Goal: Task Accomplishment & Management: Use online tool/utility

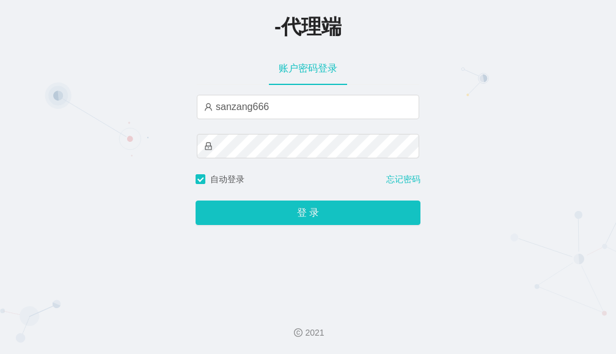
type input "sanzang666"
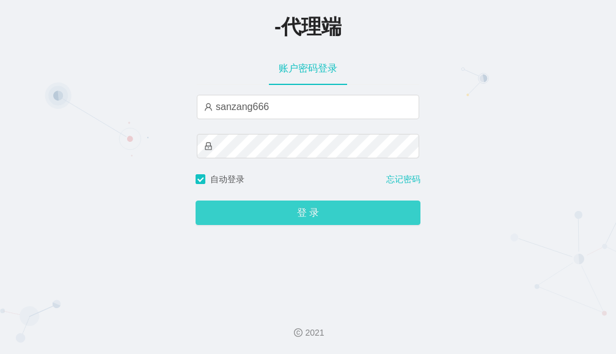
click at [318, 217] on button "登 录" at bounding box center [308, 213] width 225 height 24
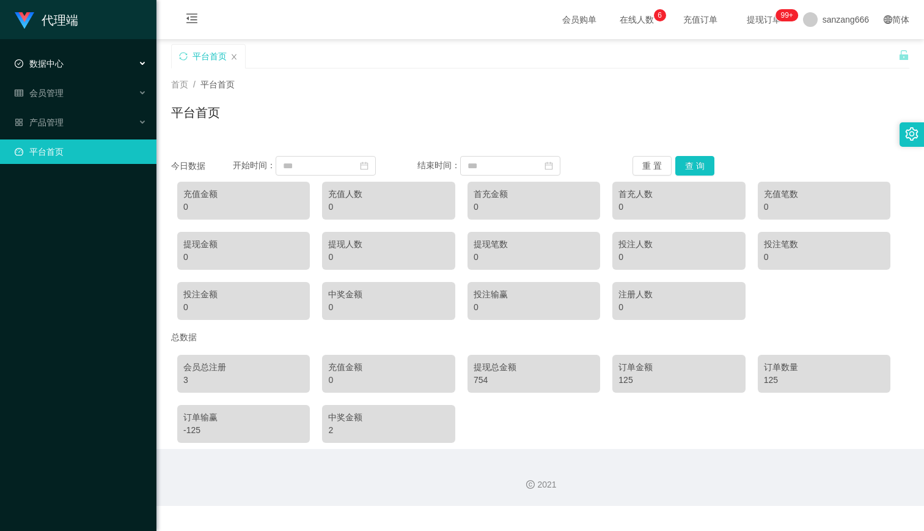
click at [63, 66] on div "数据中心" at bounding box center [78, 63] width 157 height 24
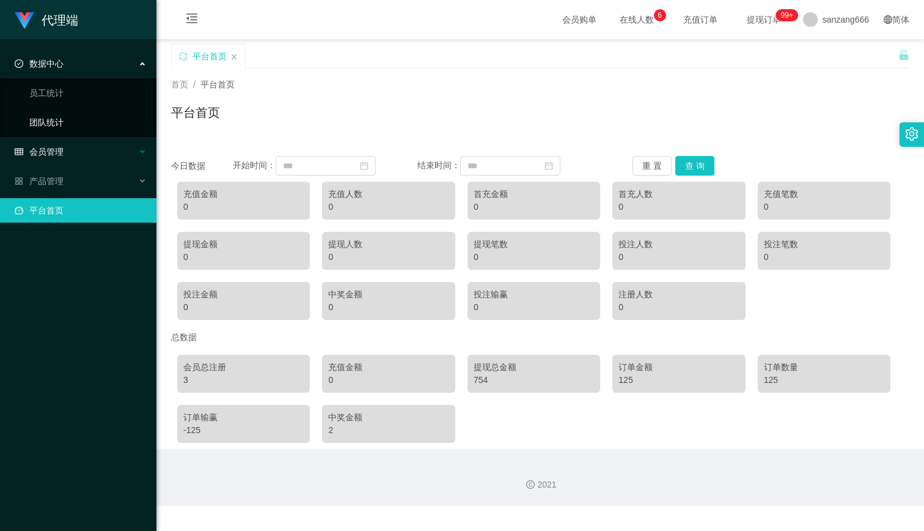
click at [68, 141] on div "会员管理" at bounding box center [78, 151] width 157 height 24
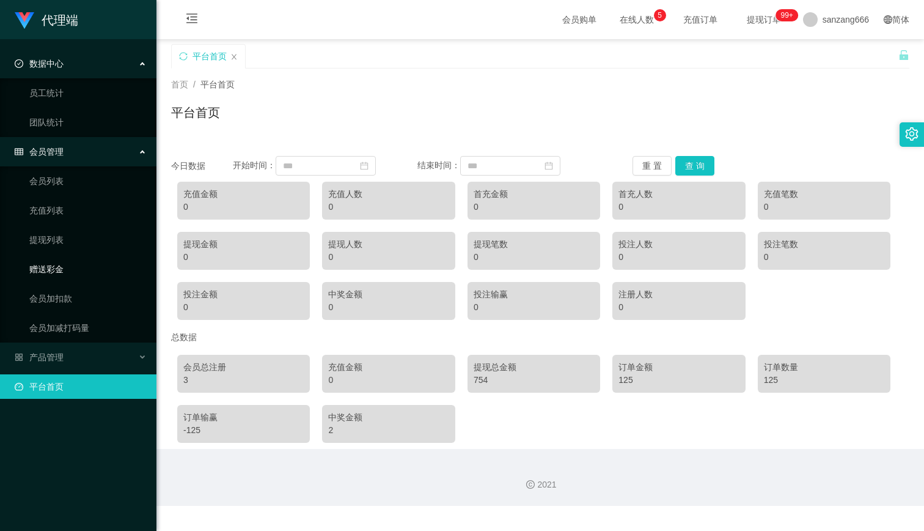
click at [68, 271] on link "赠送彩金" at bounding box center [87, 269] width 117 height 24
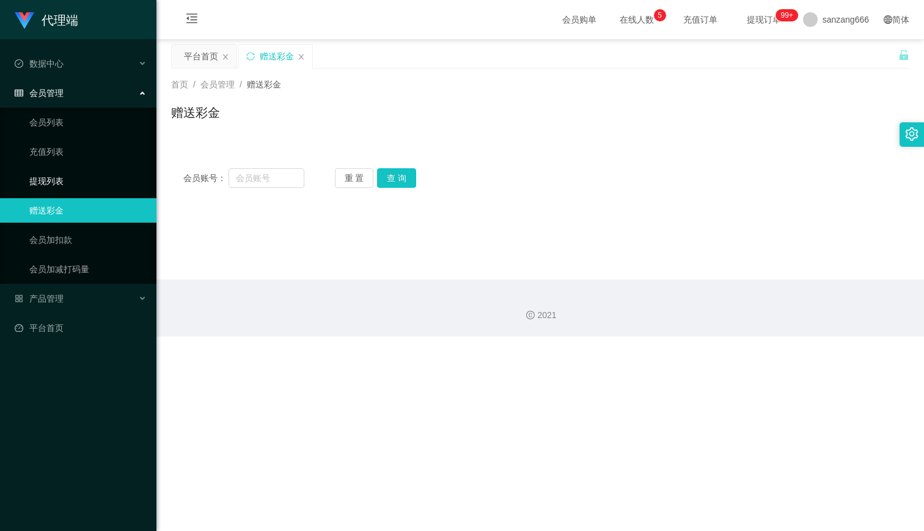
click at [53, 179] on link "提现列表" at bounding box center [87, 181] width 117 height 24
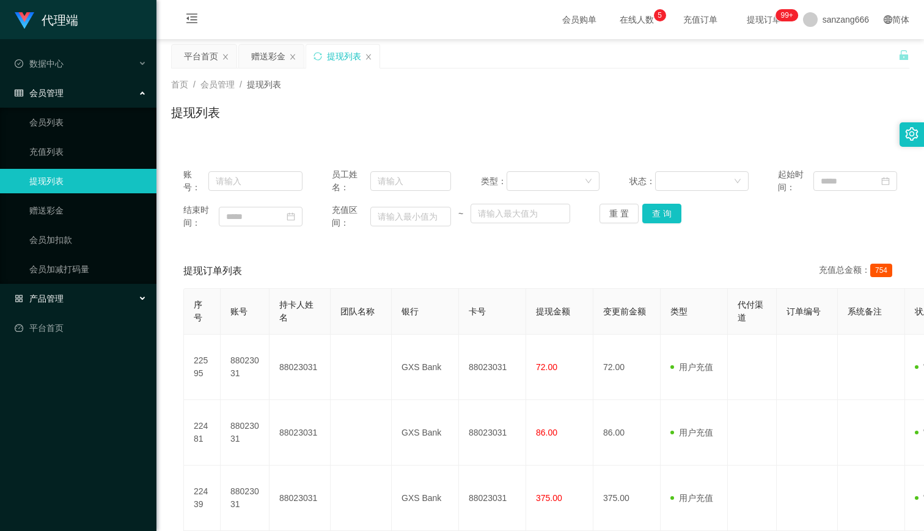
click at [57, 296] on span "产品管理" at bounding box center [39, 298] width 49 height 10
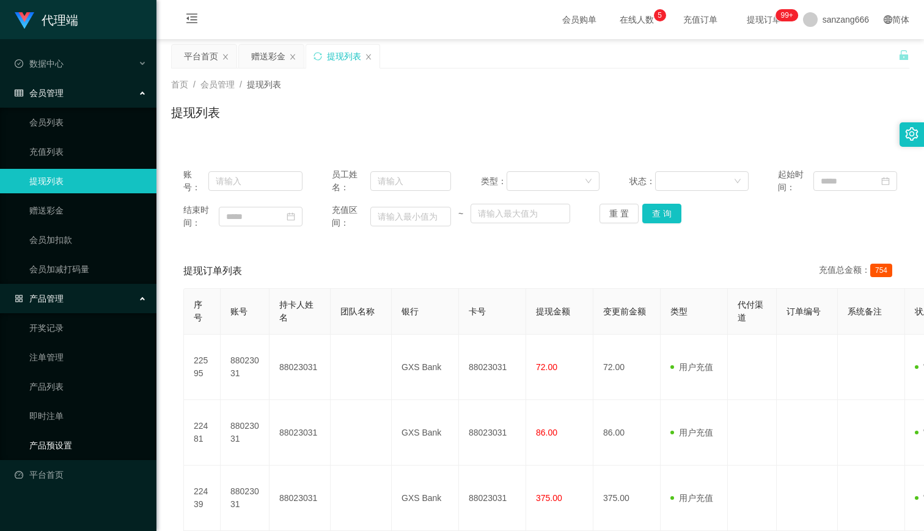
click at [46, 353] on link "产品预设置" at bounding box center [87, 445] width 117 height 24
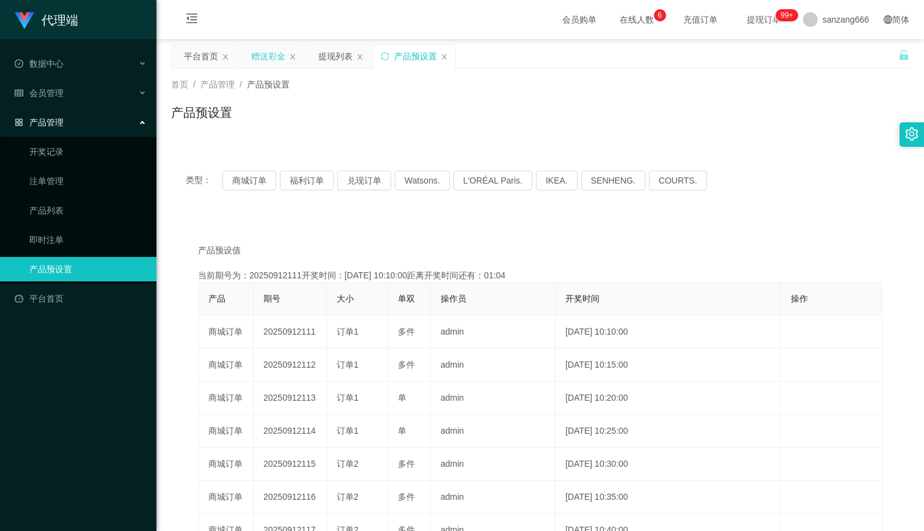
click at [268, 50] on div "赠送彩金" at bounding box center [268, 56] width 34 height 23
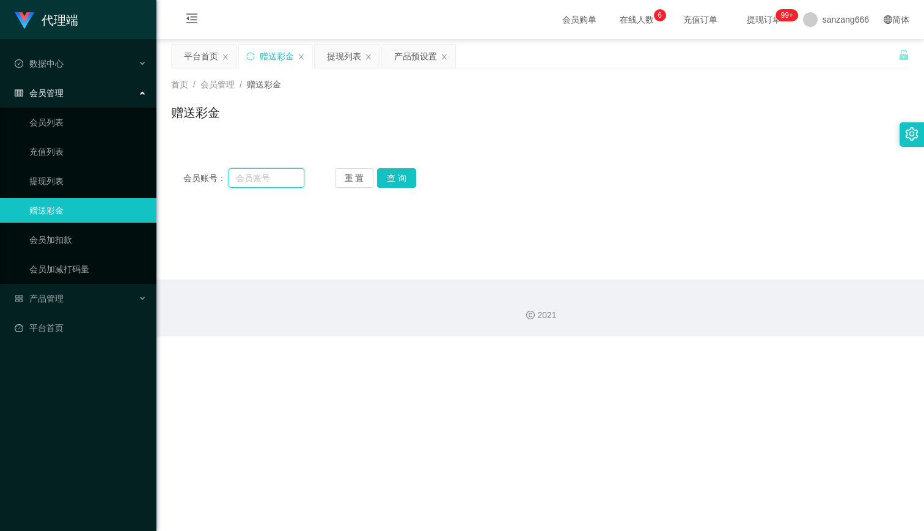
click at [252, 175] on input "text" at bounding box center [267, 178] width 76 height 20
paste input "[URL][DOMAIN_NAME]"
type input "[URL][DOMAIN_NAME]"
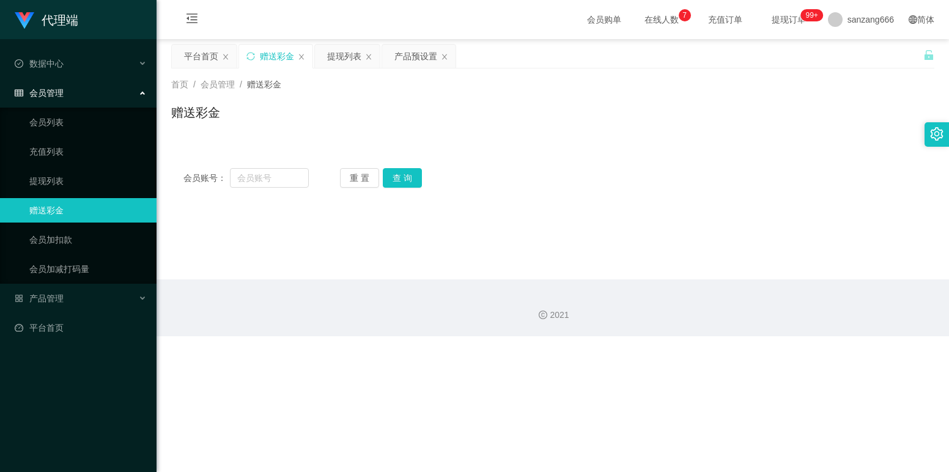
click at [485, 315] on div "2021" at bounding box center [552, 315] width 773 height 13
click at [252, 176] on input "text" at bounding box center [269, 178] width 79 height 20
paste input "kittywang"
type input "kittywang"
click at [406, 176] on button "查 询" at bounding box center [402, 178] width 39 height 20
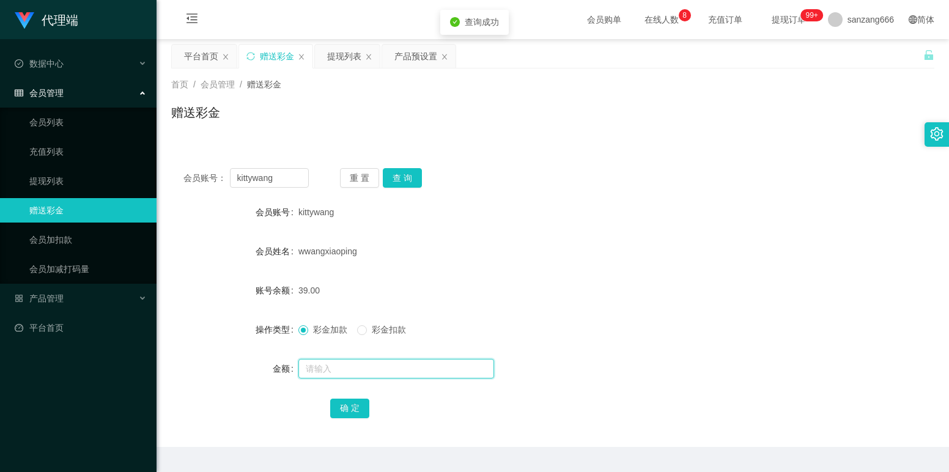
click at [341, 353] on input "text" at bounding box center [396, 369] width 196 height 20
type input "8"
click at [351, 353] on button "确 定" at bounding box center [349, 409] width 39 height 20
click at [352, 56] on div "提现列表" at bounding box center [344, 56] width 34 height 23
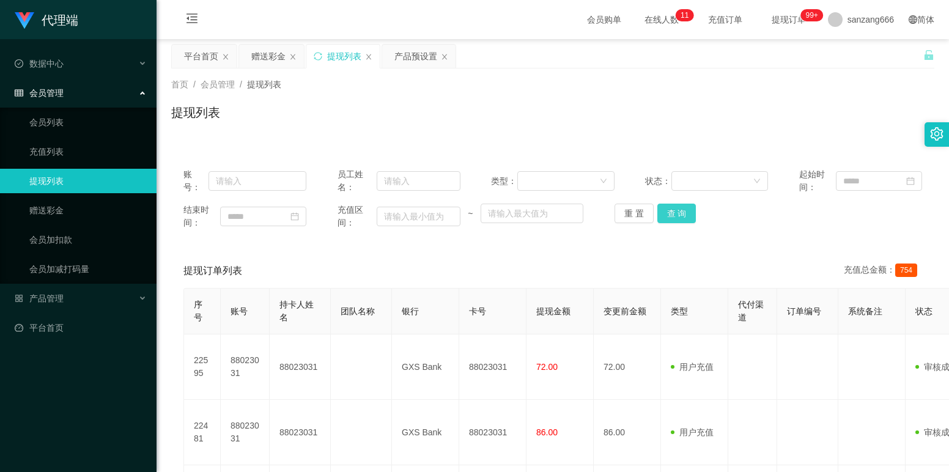
click at [616, 213] on button "查 询" at bounding box center [676, 214] width 39 height 20
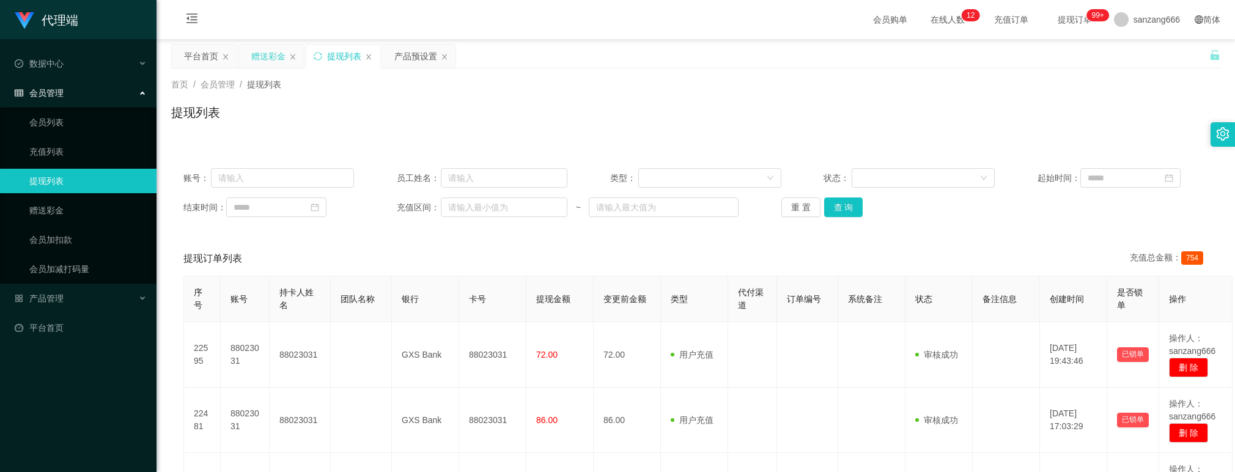
click at [272, 57] on div "赠送彩金" at bounding box center [268, 56] width 34 height 23
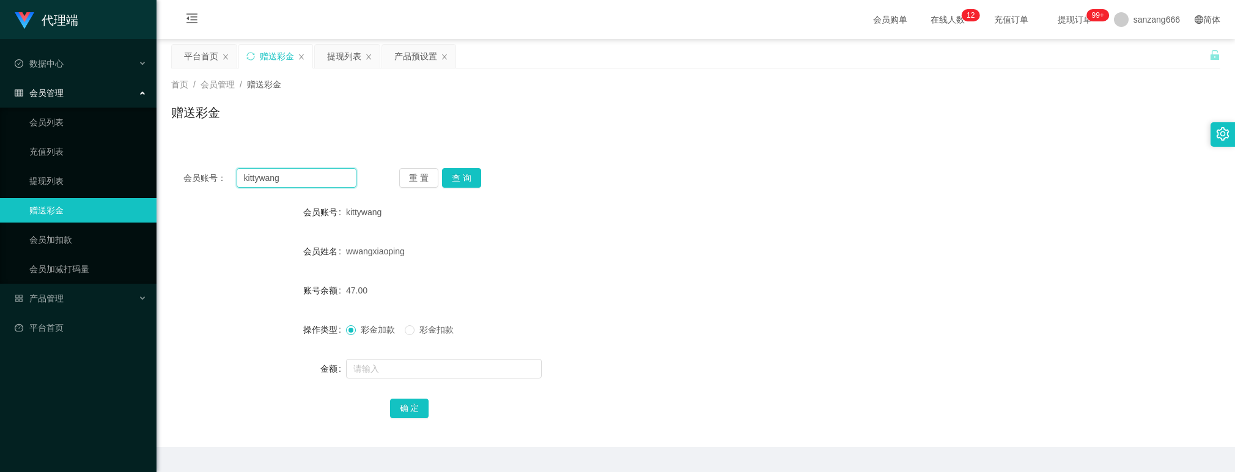
click at [260, 172] on input "kittywang" at bounding box center [297, 178] width 120 height 20
click at [453, 168] on button "查 询" at bounding box center [461, 178] width 39 height 20
click at [380, 353] on input "text" at bounding box center [444, 369] width 196 height 20
type input "8"
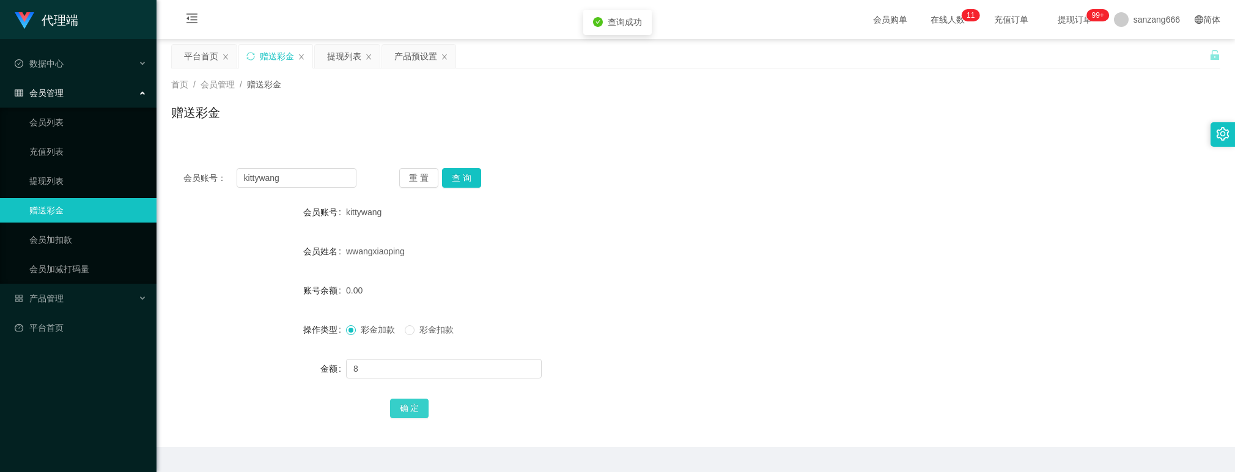
click at [414, 353] on button "确 定" at bounding box center [409, 409] width 39 height 20
click at [272, 179] on input "kittywang" at bounding box center [297, 178] width 120 height 20
click at [470, 172] on button "查 询" at bounding box center [461, 178] width 39 height 20
click at [362, 353] on input "text" at bounding box center [444, 369] width 196 height 20
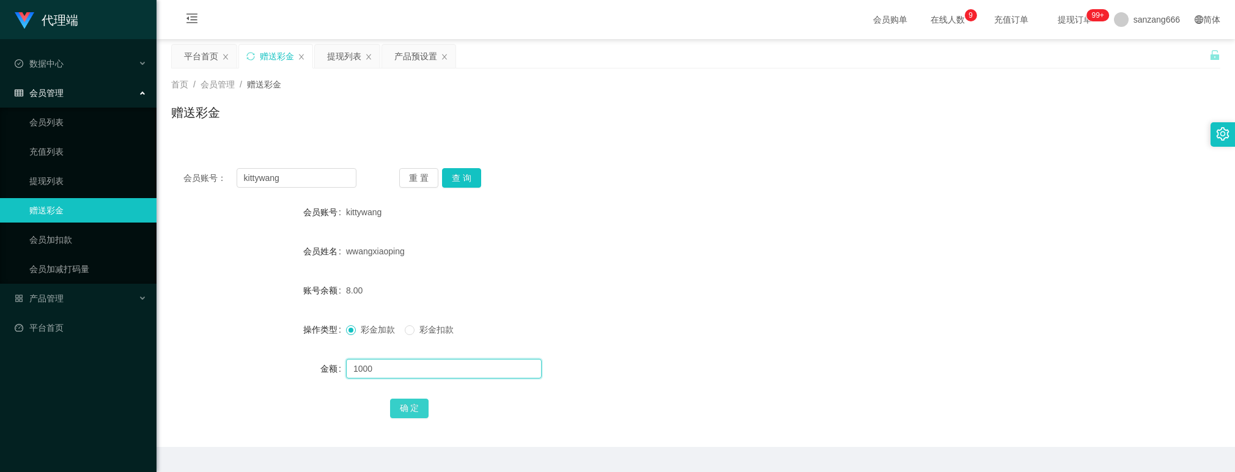
type input "1000"
click at [410, 353] on button "确 定" at bounding box center [409, 409] width 39 height 20
